Goal: Navigation & Orientation: Find specific page/section

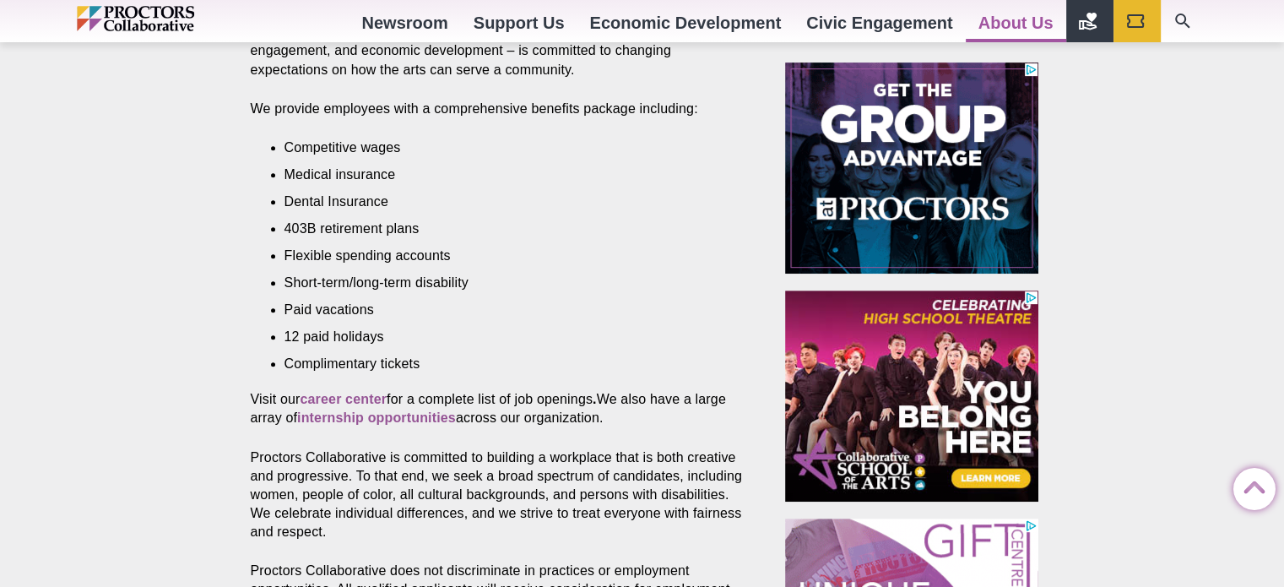
scroll to position [705, 0]
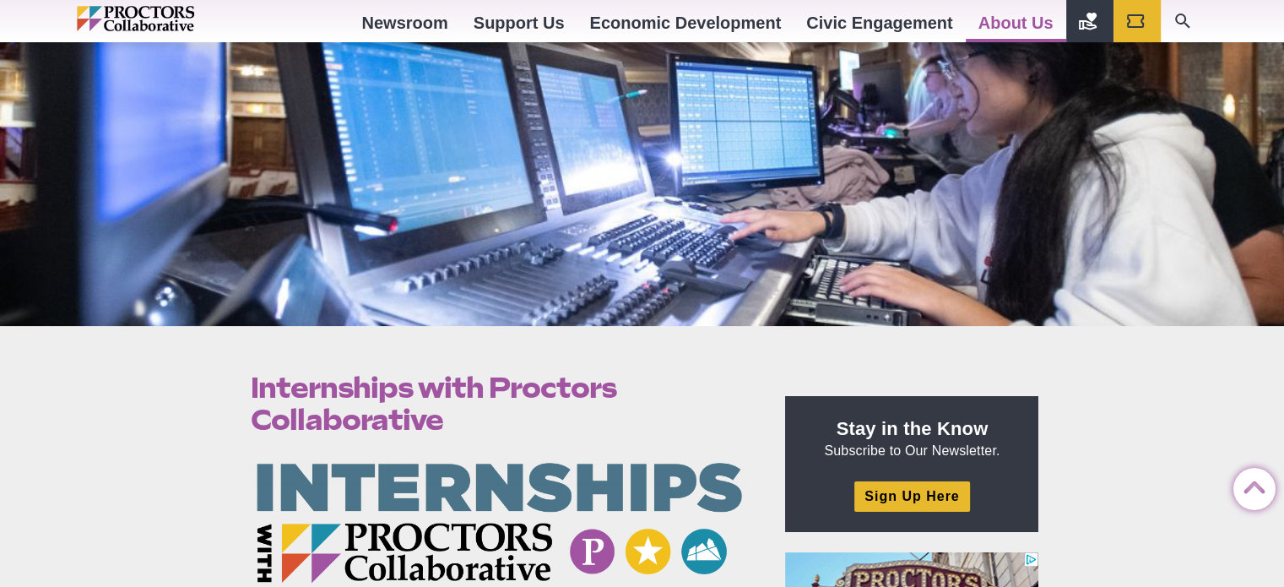
scroll to position [155, 0]
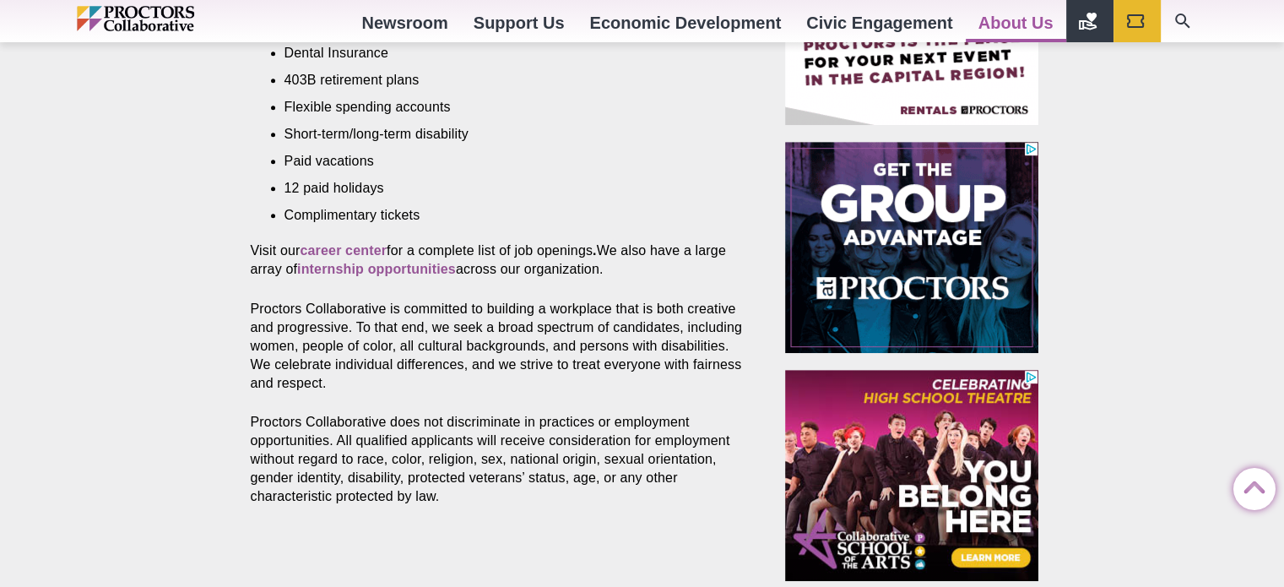
scroll to position [844, 0]
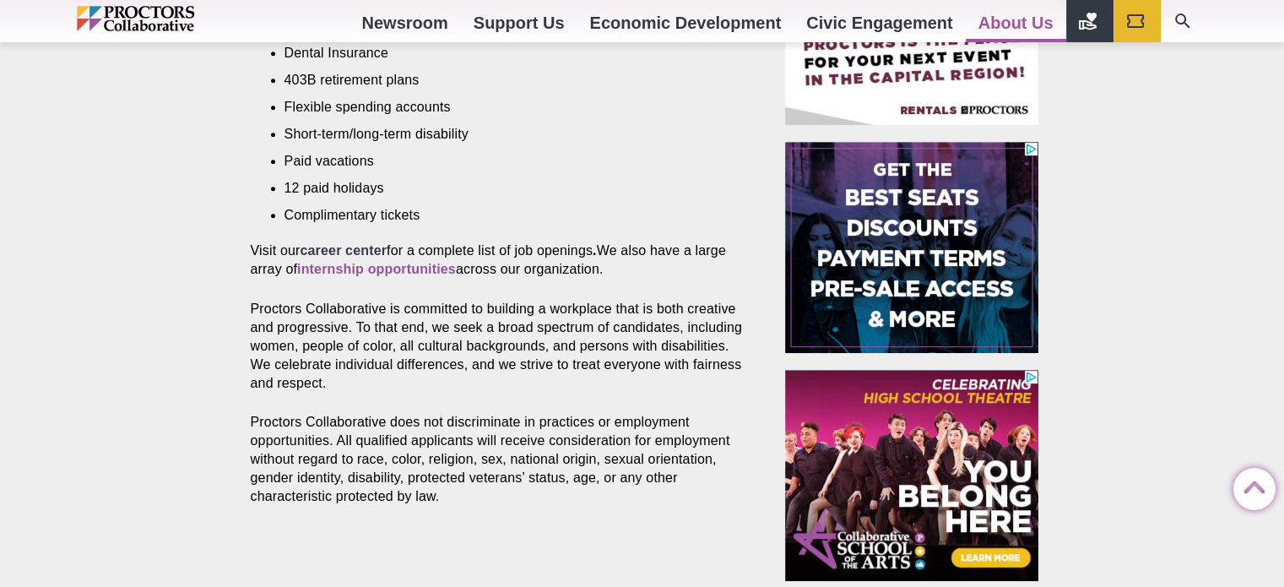
click at [376, 243] on strong "career center" at bounding box center [343, 250] width 87 height 14
